Goal: Information Seeking & Learning: Learn about a topic

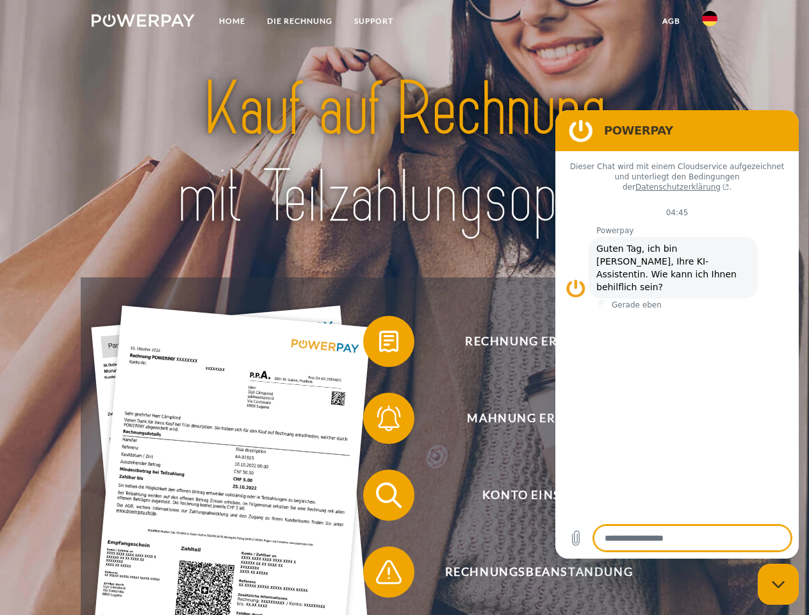
click at [143, 22] on img at bounding box center [143, 20] width 103 height 13
click at [710, 22] on img at bounding box center [709, 18] width 15 height 15
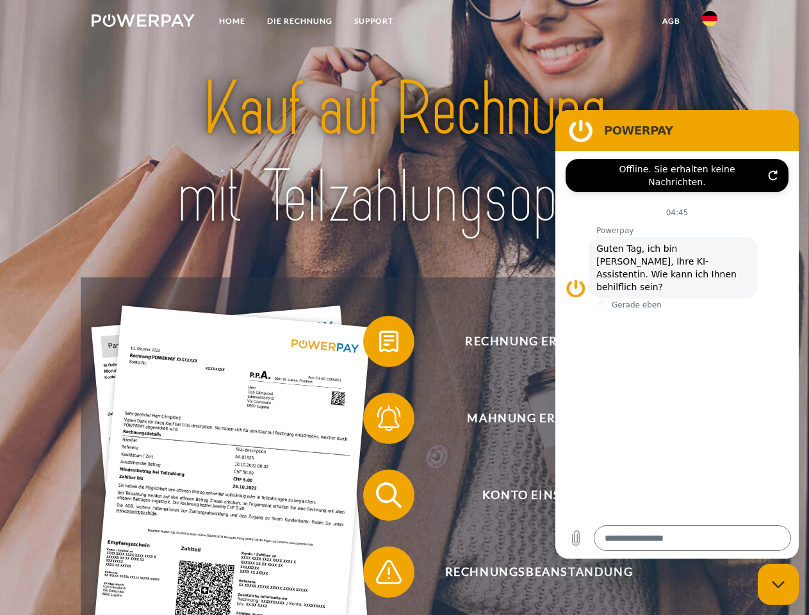
click at [671, 21] on link "agb" at bounding box center [672, 21] width 40 height 23
click at [379, 344] on span at bounding box center [370, 342] width 64 height 64
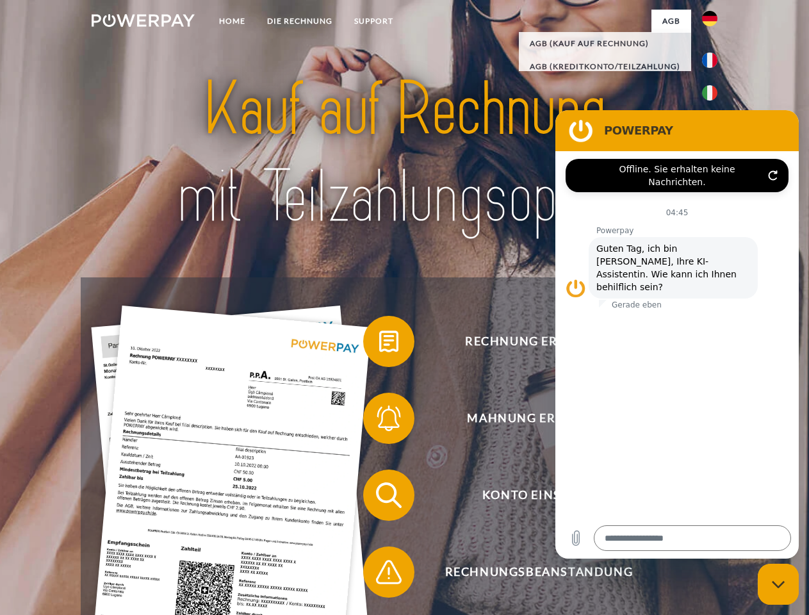
click at [379, 421] on span at bounding box center [370, 418] width 64 height 64
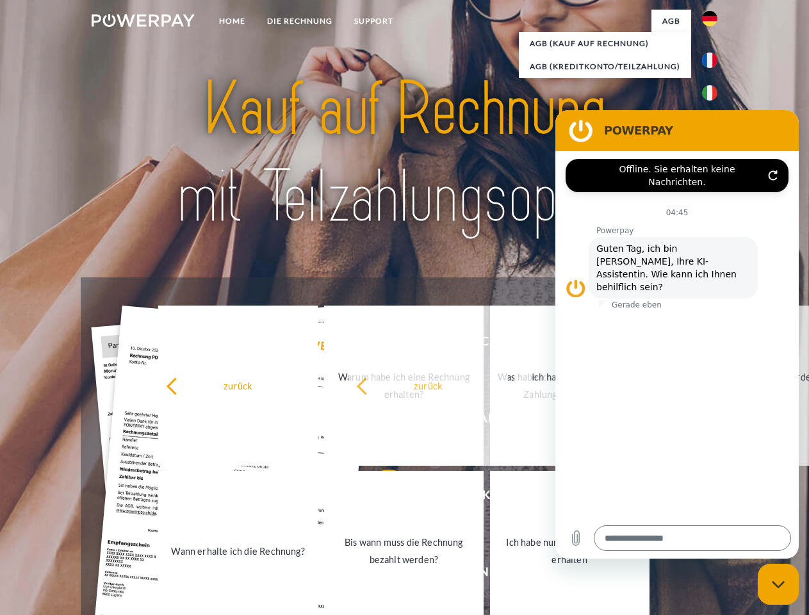
click at [379, 498] on link "Bis wann muss die Rechnung bezahlt werden?" at bounding box center [404, 551] width 160 height 160
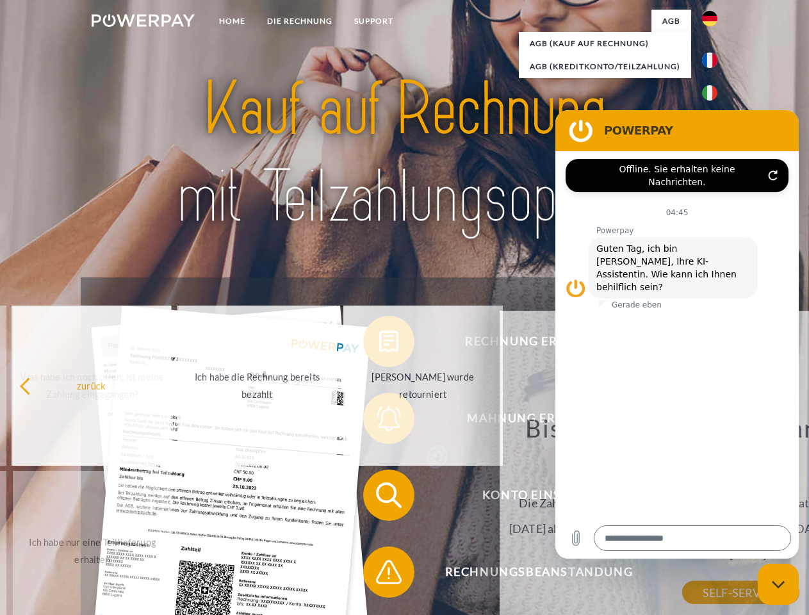
click at [379, 575] on span at bounding box center [370, 572] width 64 height 64
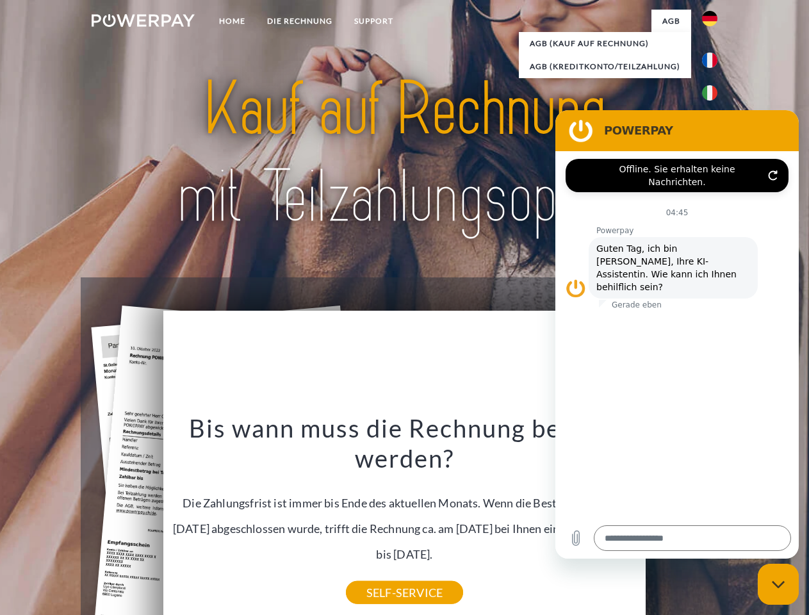
click at [779, 584] on icon "Messaging-Fenster schließen" at bounding box center [778, 585] width 13 height 8
type textarea "*"
